Goal: Navigation & Orientation: Find specific page/section

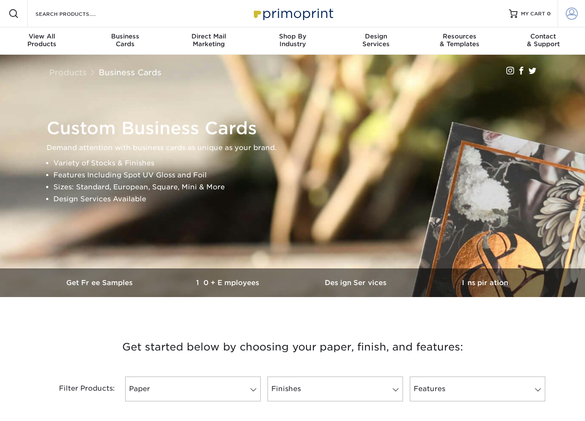
click at [570, 15] on span at bounding box center [572, 14] width 12 height 12
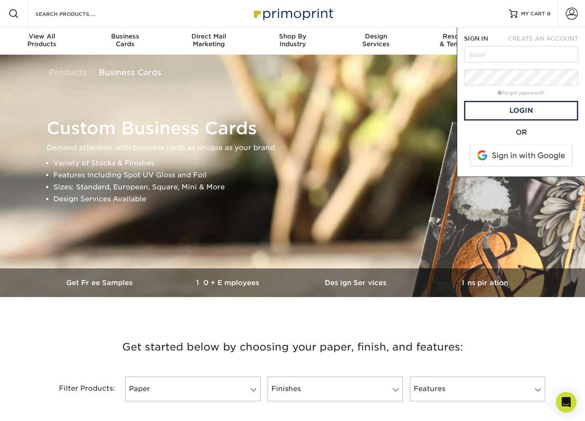
click at [498, 156] on span at bounding box center [521, 155] width 109 height 22
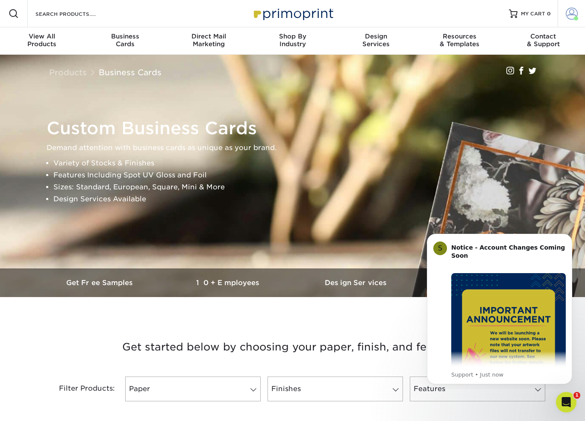
click at [567, 12] on span at bounding box center [572, 14] width 12 height 12
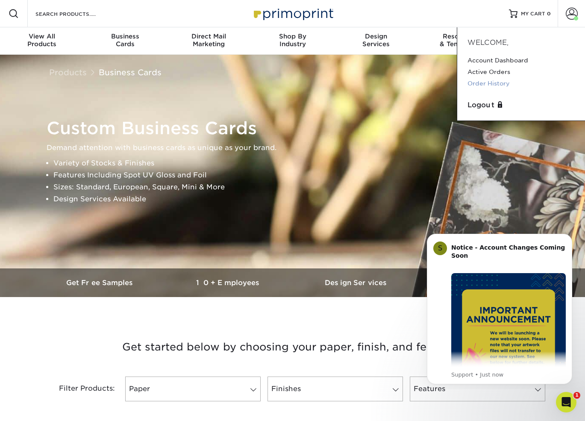
scroll to position [0, 0]
click at [486, 88] on link "Order History" at bounding box center [520, 83] width 107 height 12
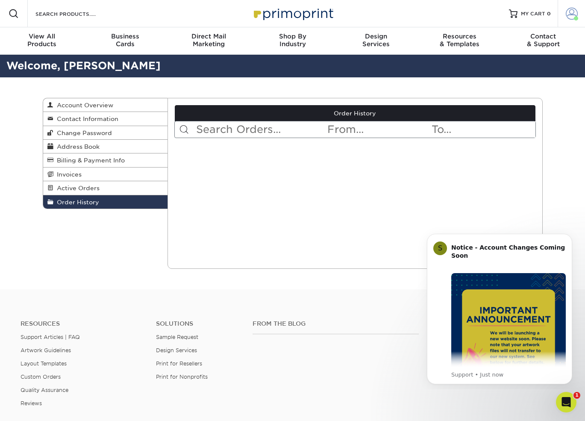
click at [566, 20] on link "Account" at bounding box center [571, 13] width 27 height 27
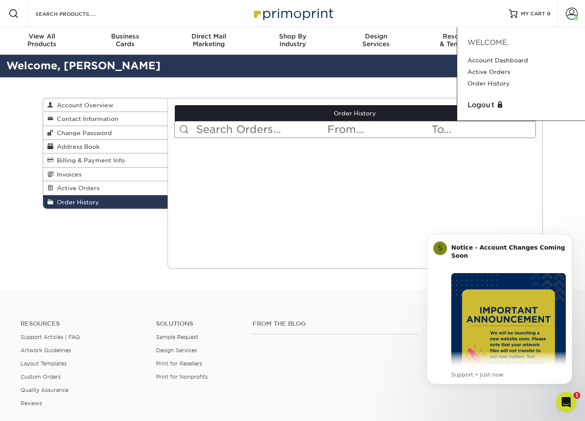
click at [481, 111] on div "Logout" at bounding box center [521, 105] width 114 height 17
click at [482, 102] on link "Logout" at bounding box center [520, 105] width 107 height 10
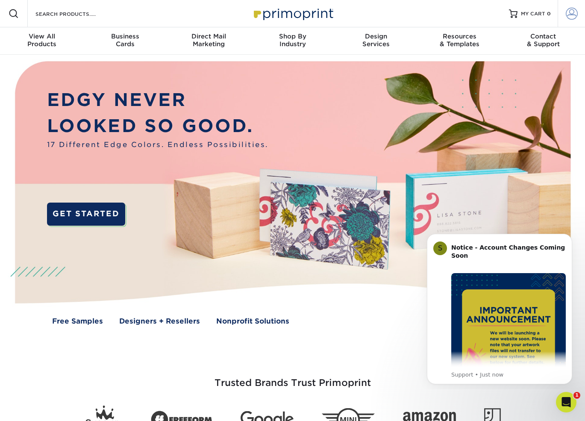
click at [571, 12] on span at bounding box center [572, 14] width 12 height 12
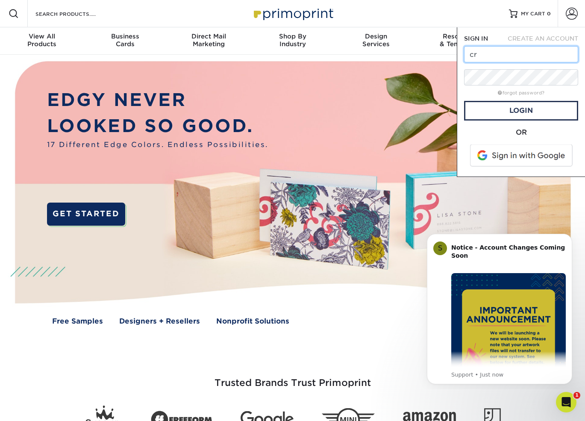
type input "c"
type input "a"
type input "carli@shipshapela.com"
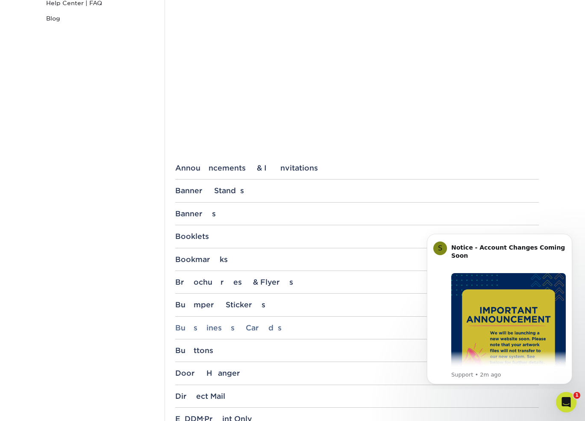
click at [196, 327] on div "Business Cards" at bounding box center [357, 327] width 364 height 9
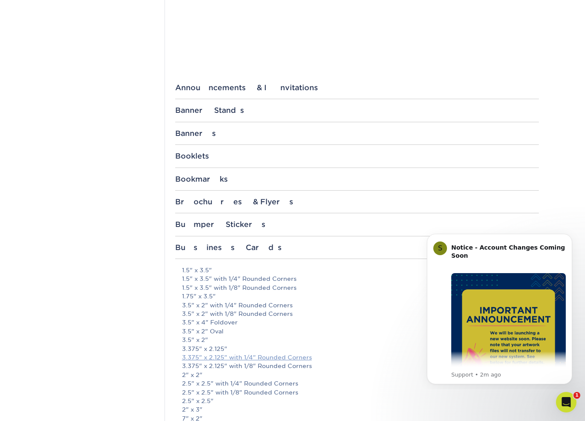
scroll to position [311, 0]
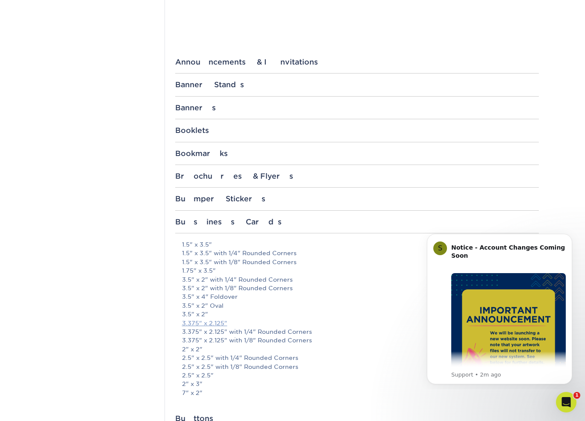
click at [197, 325] on link "3.375" x 2.125"" at bounding box center [204, 323] width 45 height 7
